Goal: Task Accomplishment & Management: Use online tool/utility

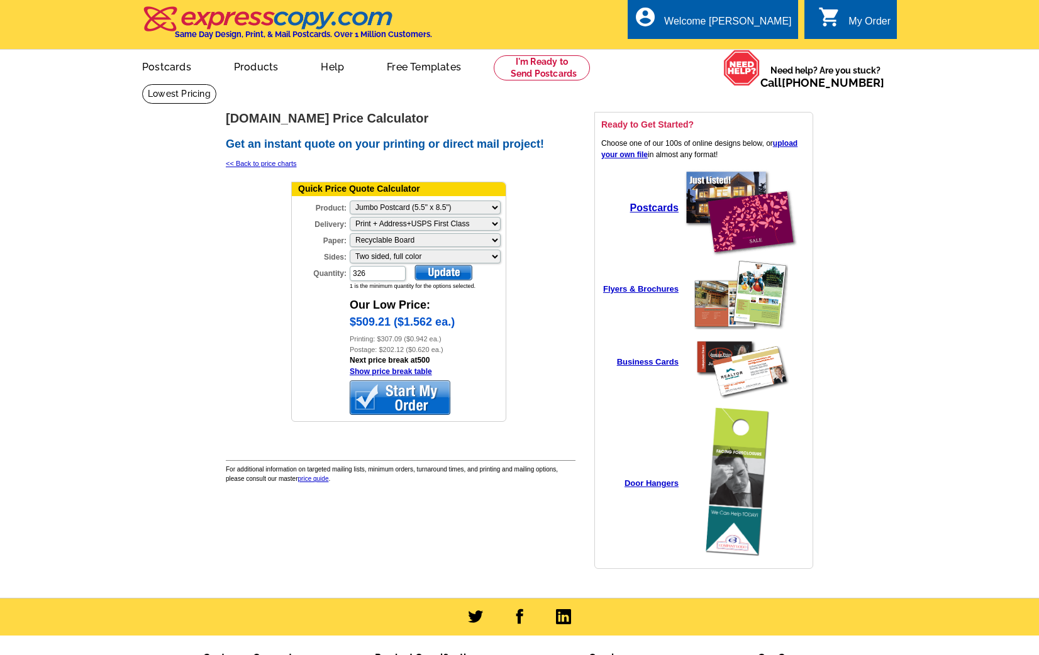
select select "2"
select select "3"
